Goal: Information Seeking & Learning: Learn about a topic

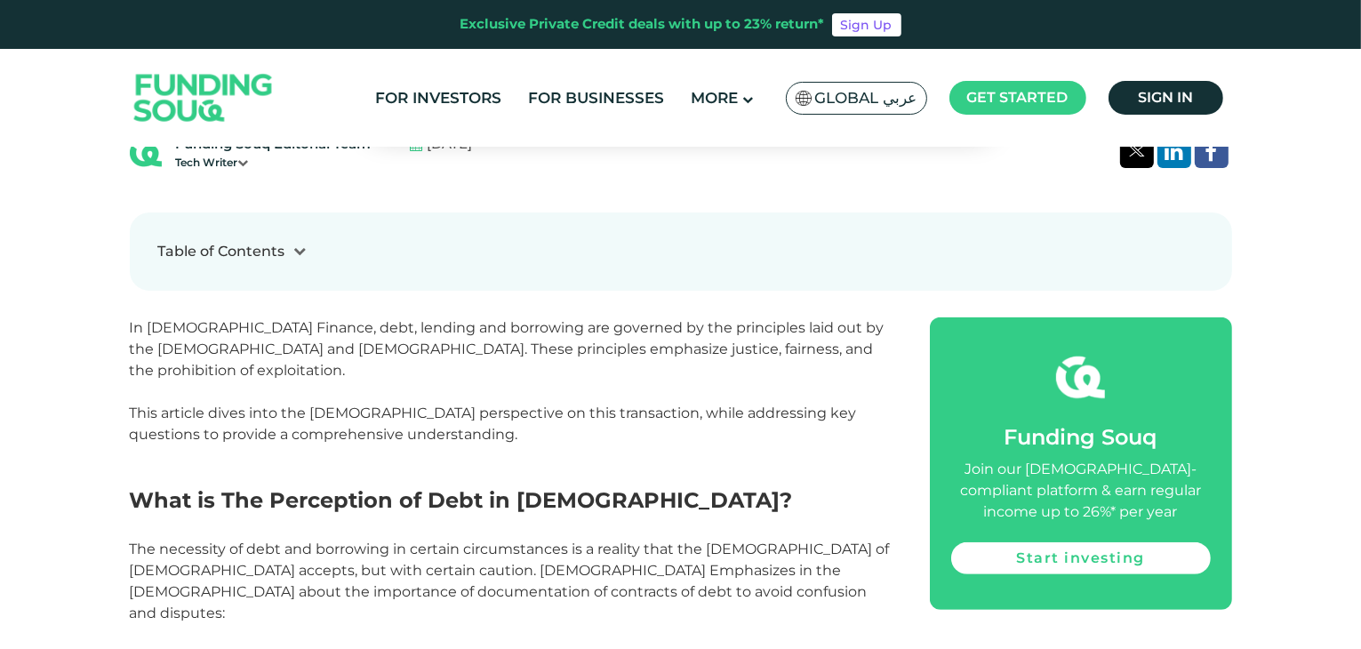
scroll to position [622, 0]
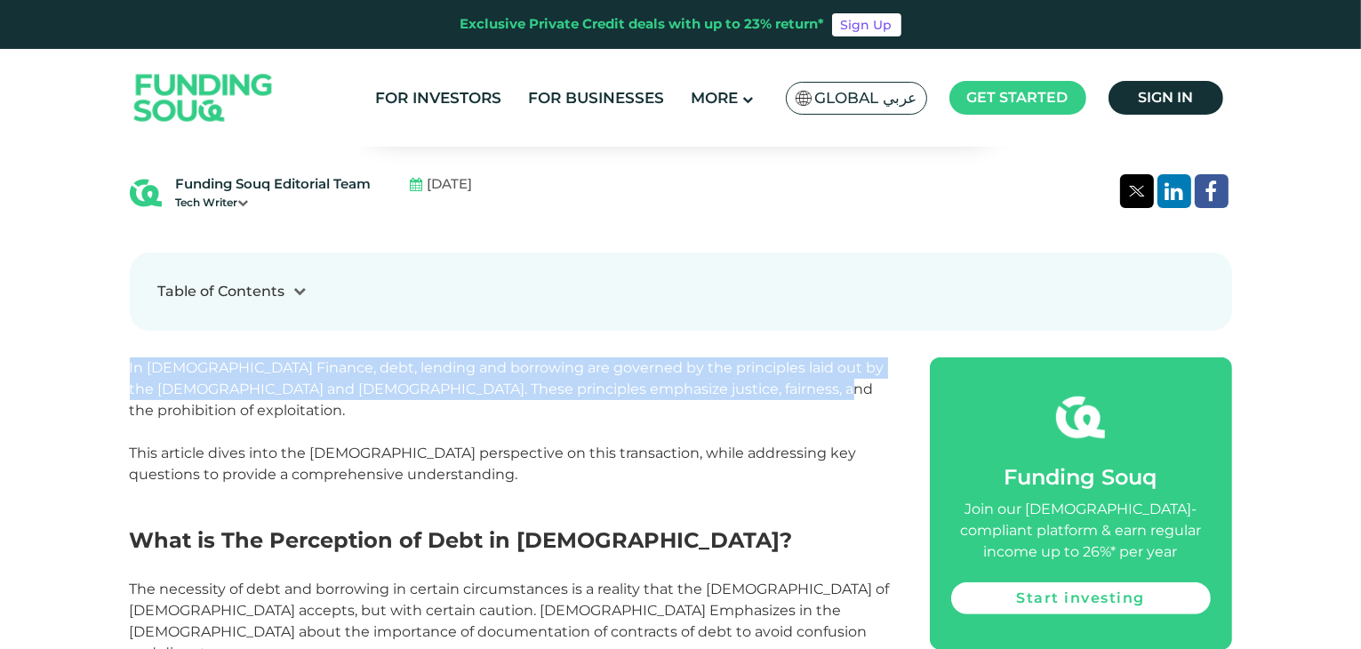
drag, startPoint x: 765, startPoint y: 339, endPoint x: 125, endPoint y: 309, distance: 639.9
copy p "In [DEMOGRAPHIC_DATA] Finance, debt, lending and borrowing are governed by the …"
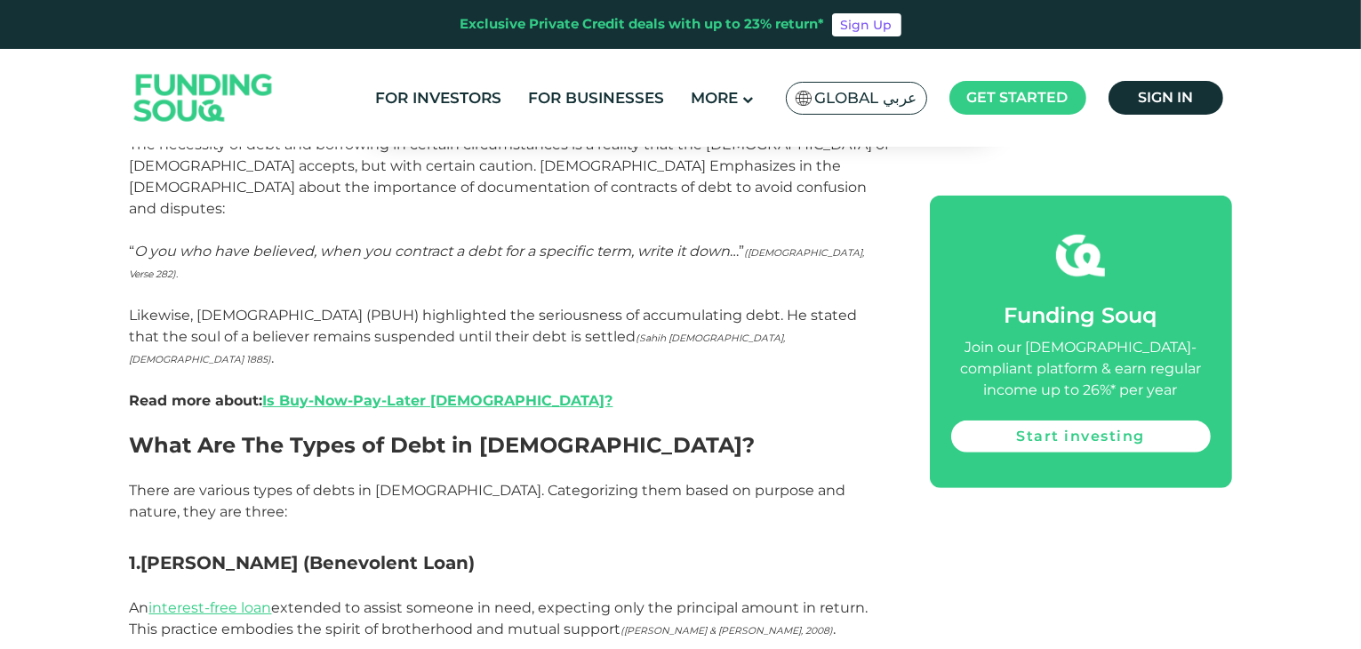
scroll to position [1156, 0]
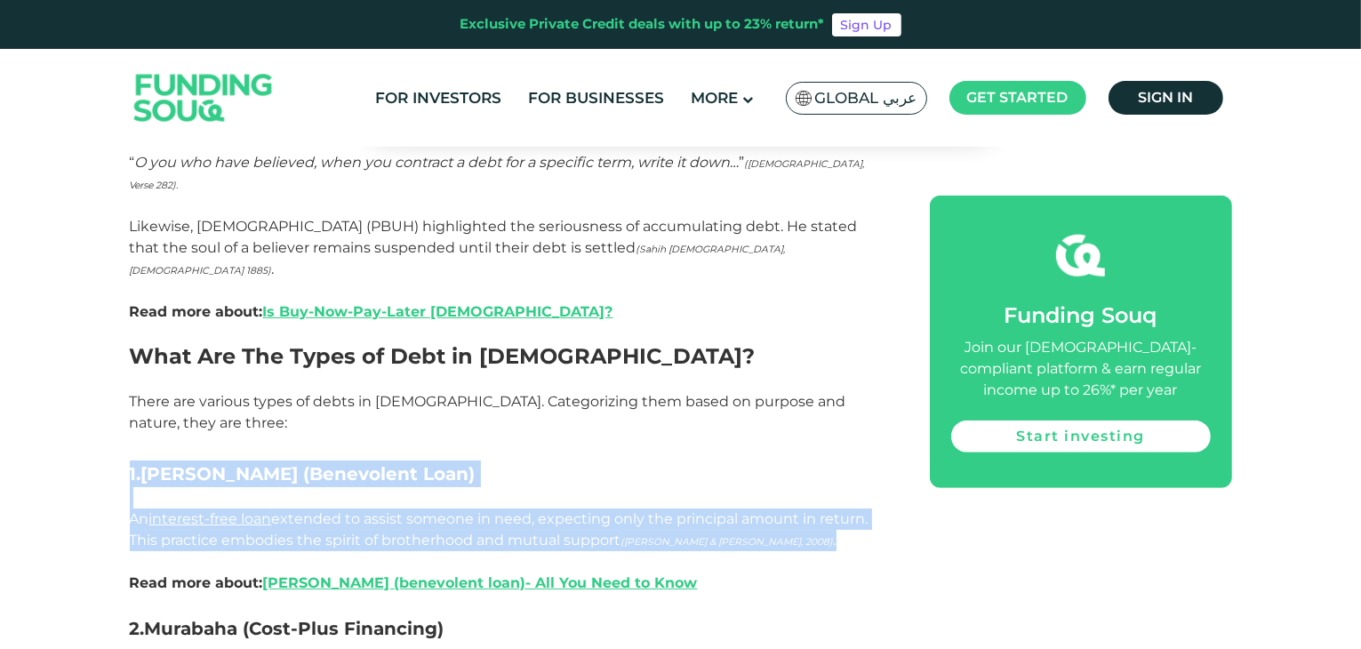
drag, startPoint x: 765, startPoint y: 381, endPoint x: 111, endPoint y: 300, distance: 658.5
copy div "1. [PERSON_NAME] (Benevolent Loan) An interest-free loan extended to assist som…"
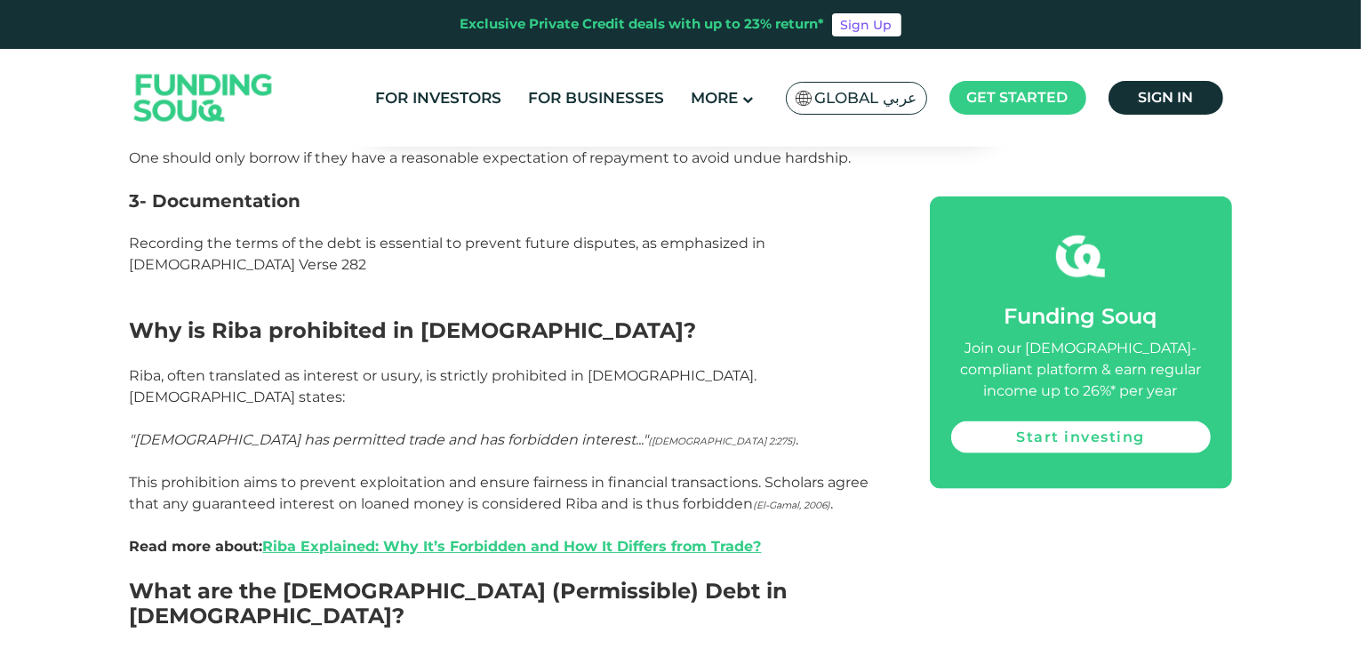
scroll to position [2223, 0]
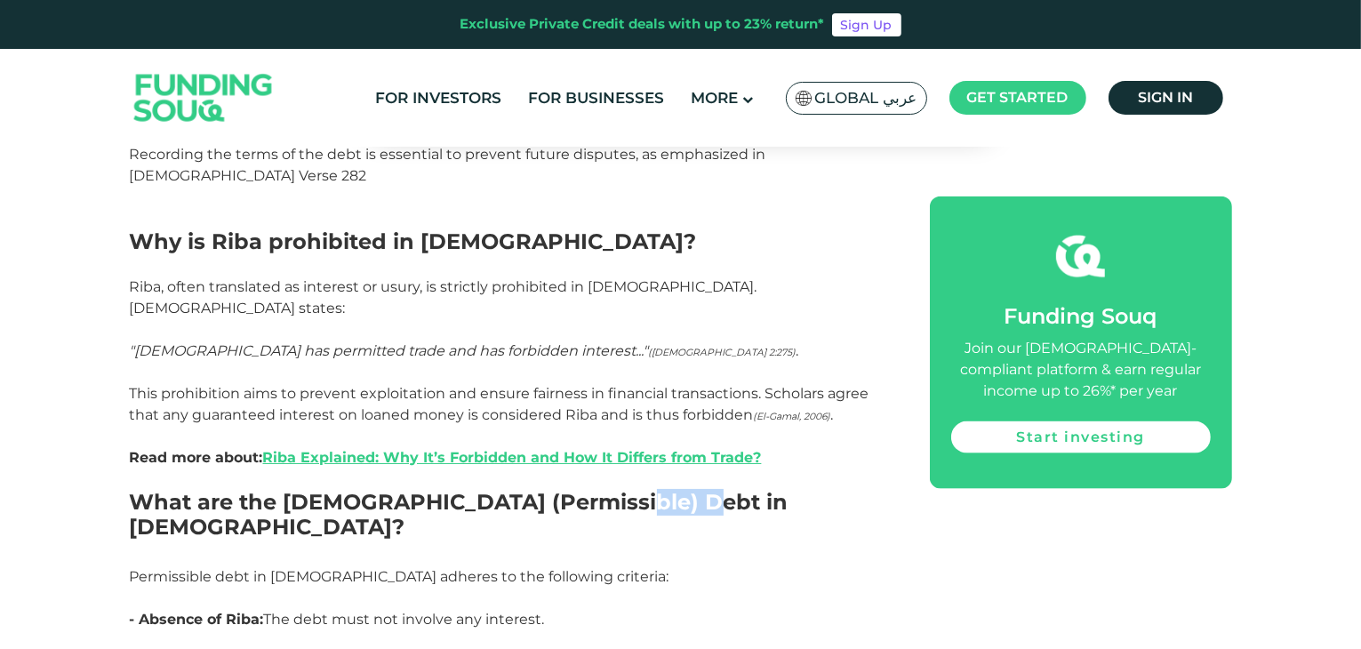
drag, startPoint x: 655, startPoint y: 297, endPoint x: 583, endPoint y: 293, distance: 72.2
click at [583, 490] on h2 "What are the [DEMOGRAPHIC_DATA] (Permissible) Debt in [DEMOGRAPHIC_DATA]?" at bounding box center [510, 528] width 760 height 76
copy h2 "[DEMOGRAPHIC_DATA]?"
